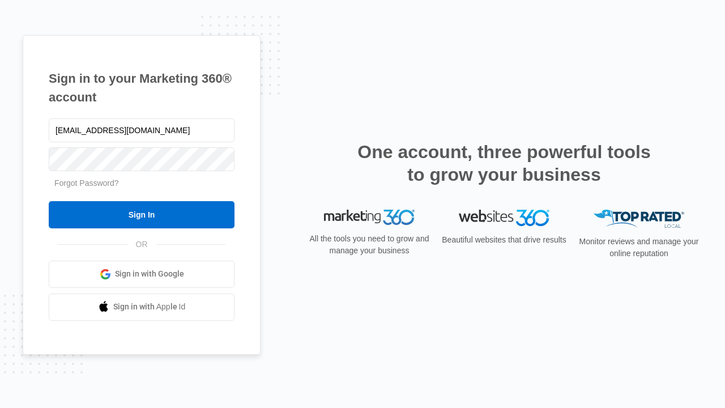
type input "dankie614@gmail.com"
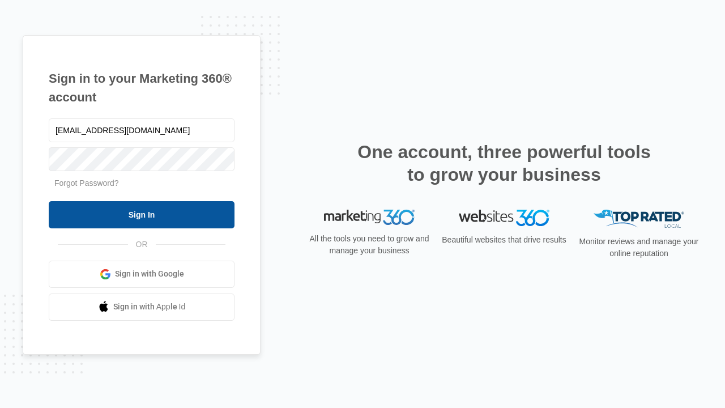
click at [142, 214] on input "Sign In" at bounding box center [142, 214] width 186 height 27
